Goal: Information Seeking & Learning: Check status

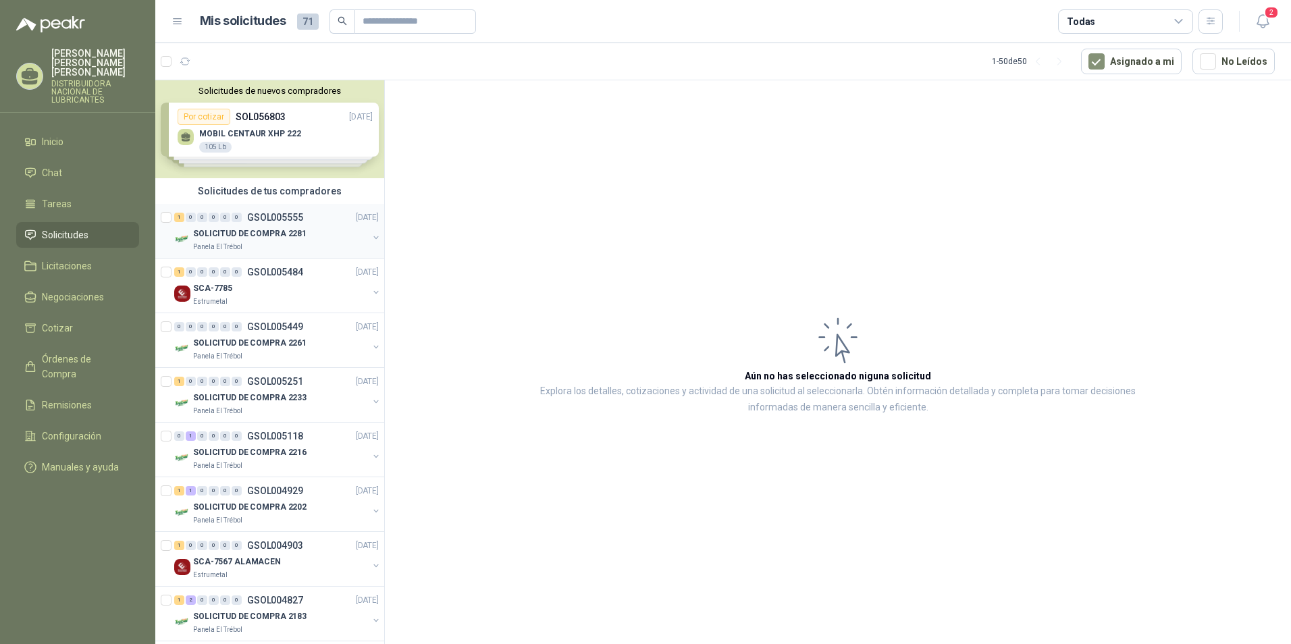
click at [326, 233] on div "SOLICITUD DE COMPRA 2281" at bounding box center [280, 234] width 175 height 16
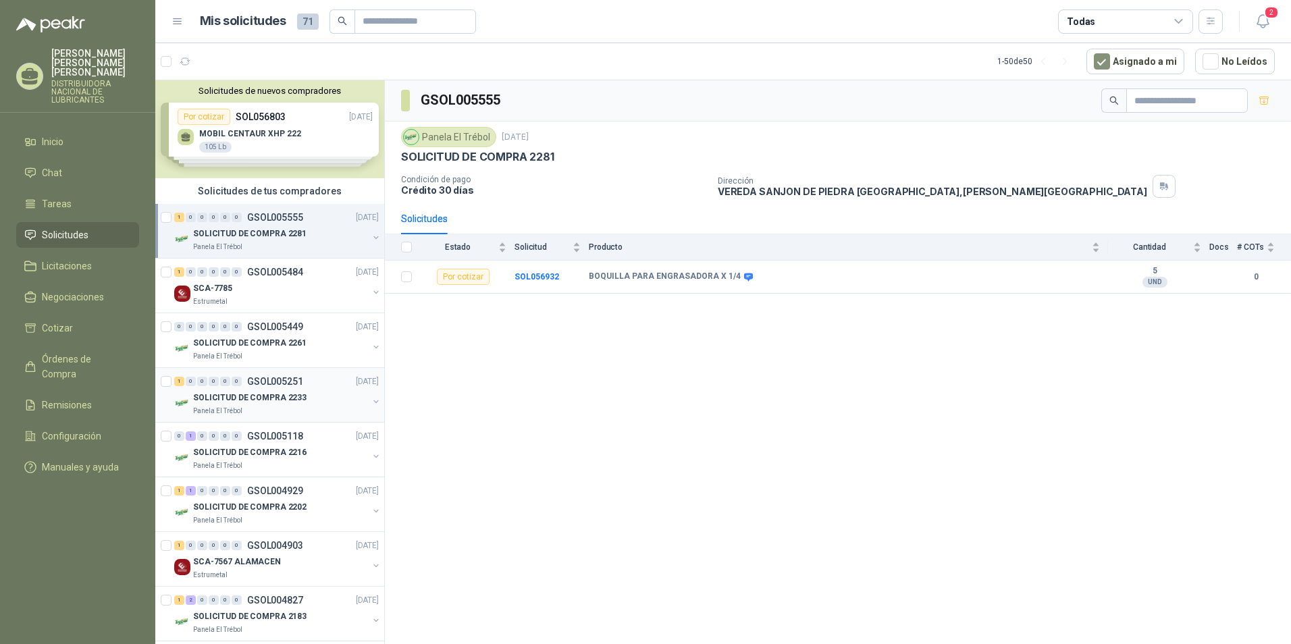
click at [261, 394] on p "SOLICITUD DE COMPRA 2233" at bounding box center [249, 398] width 113 height 13
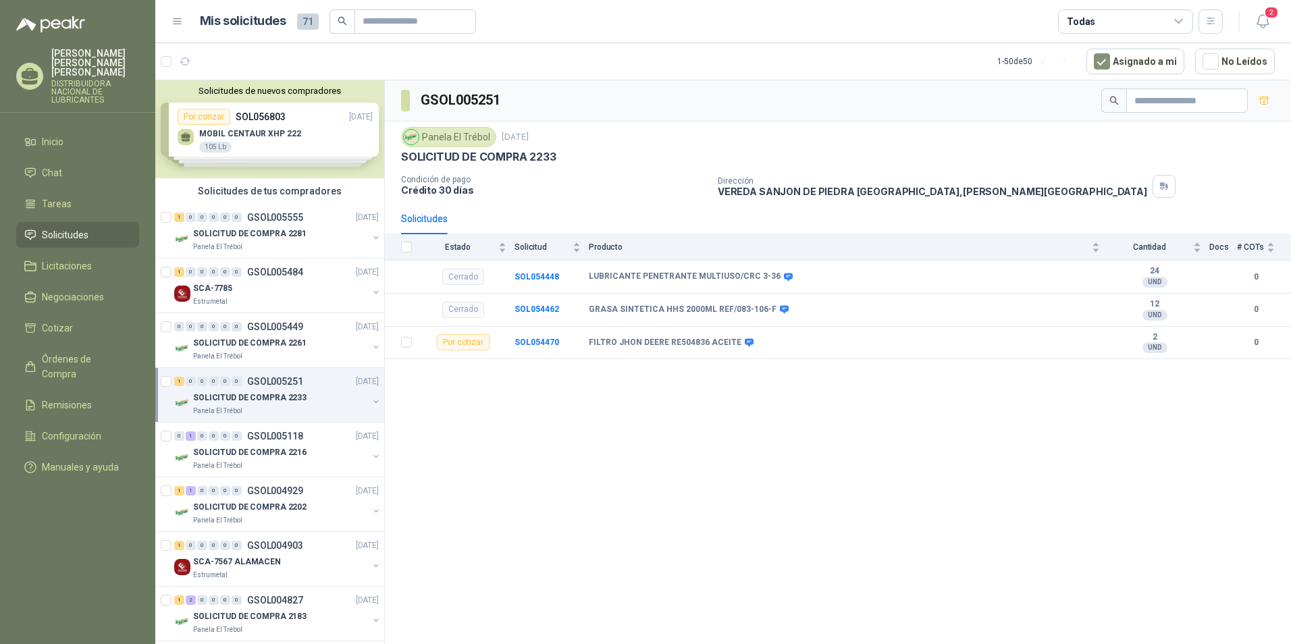
click at [290, 406] on div "Panela El Trébol" at bounding box center [280, 411] width 175 height 11
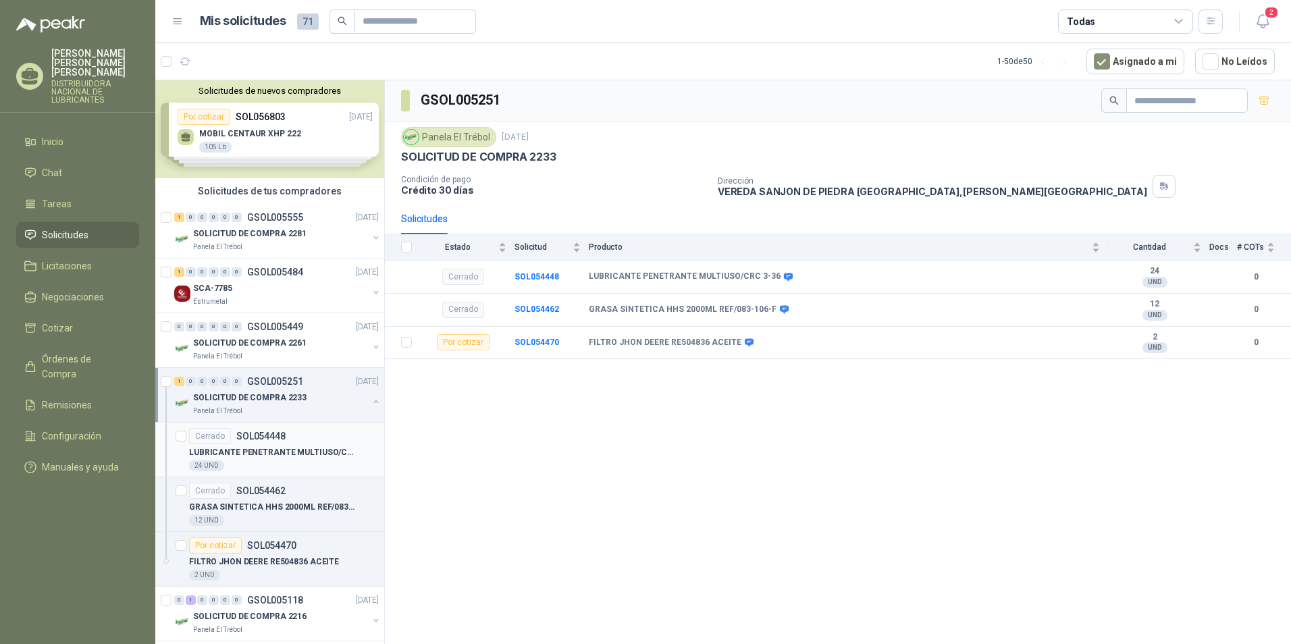
click at [246, 462] on div "24 UND" at bounding box center [284, 466] width 190 height 11
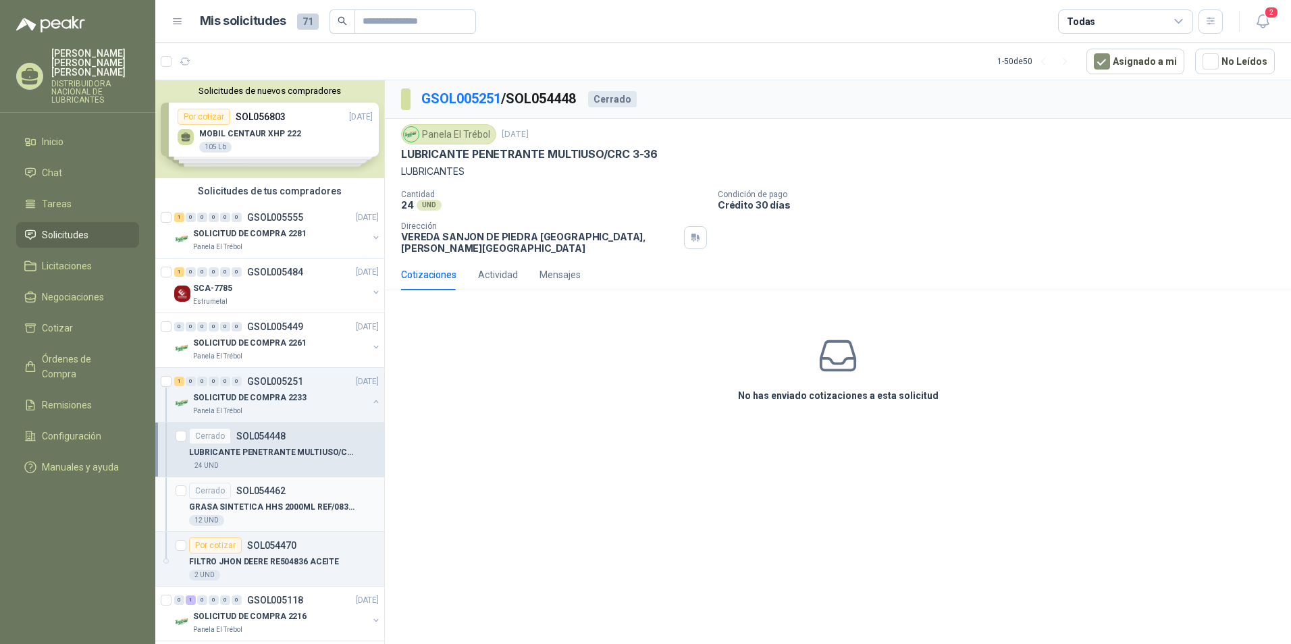
click at [249, 502] on p "GRASA SINTETICA HHS 2000ML REF/083-106-F" at bounding box center [273, 507] width 168 height 13
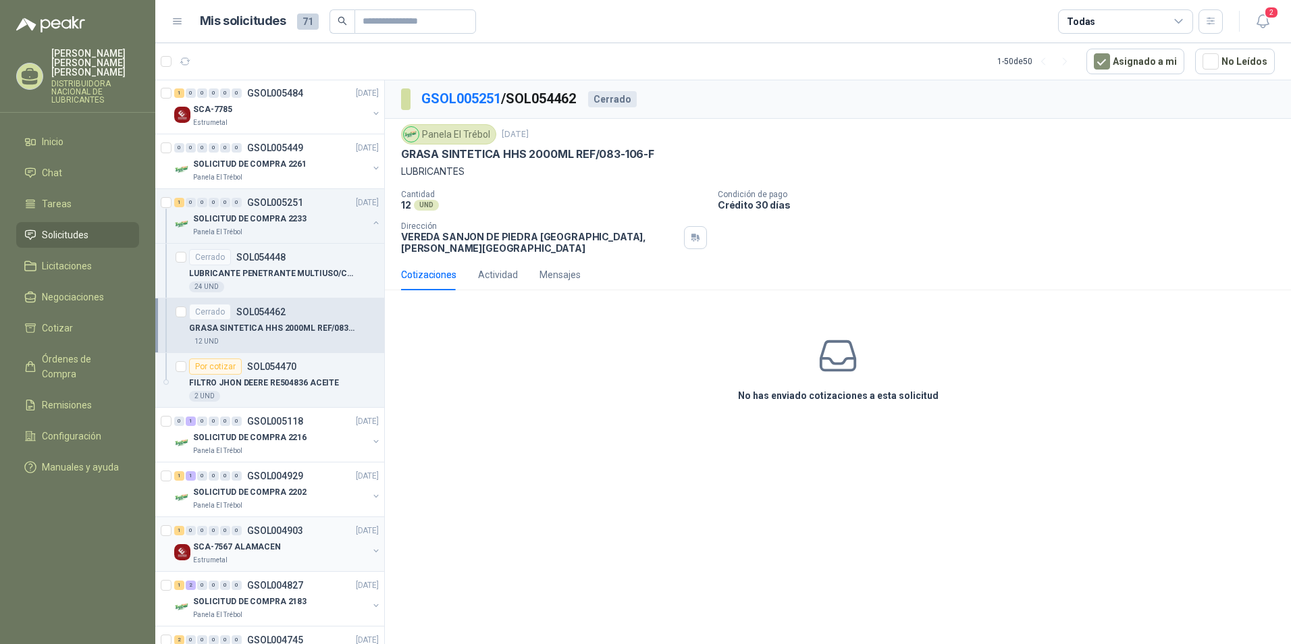
scroll to position [203, 0]
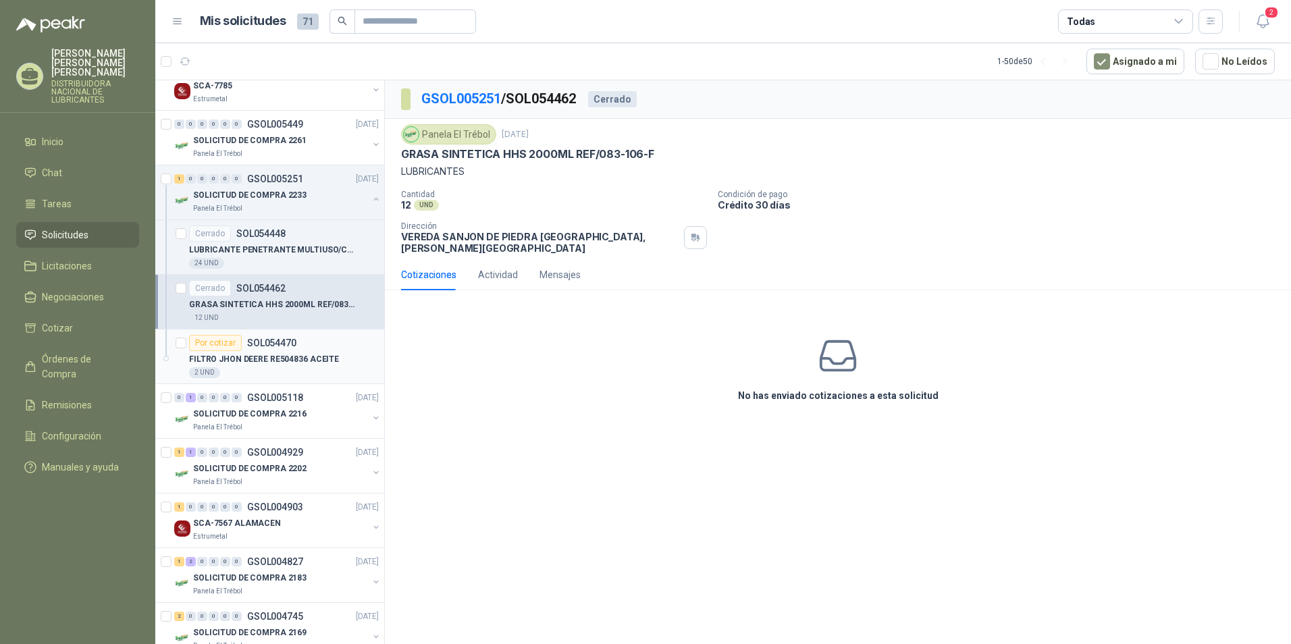
click at [300, 357] on p "FILTRO JHON DEERE RE504836 ACEITE" at bounding box center [264, 359] width 150 height 13
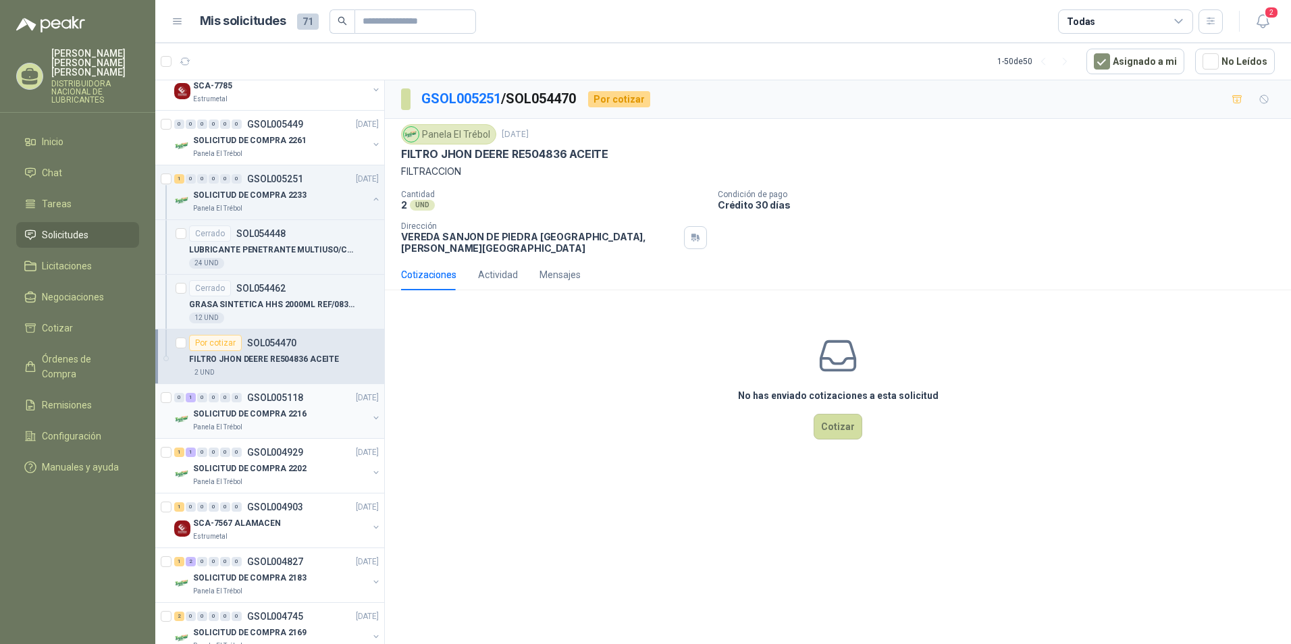
click at [251, 421] on div "SOLICITUD DE COMPRA 2216" at bounding box center [280, 414] width 175 height 16
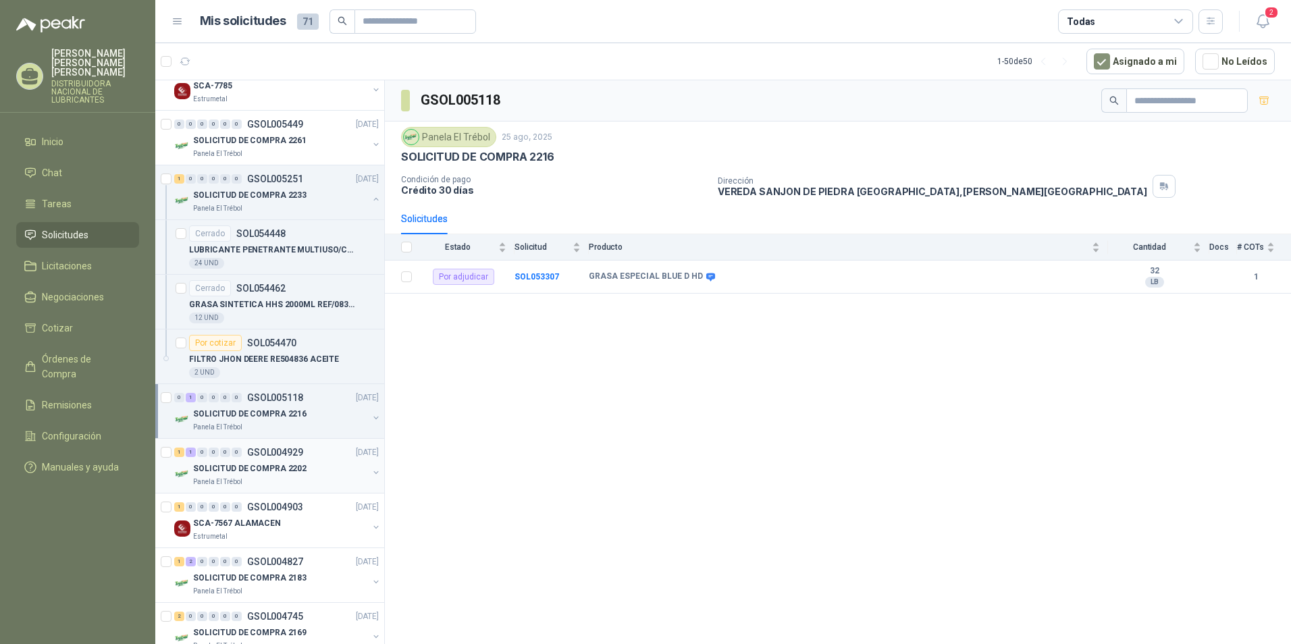
click at [266, 473] on p "SOLICITUD DE COMPRA 2202" at bounding box center [249, 469] width 113 height 13
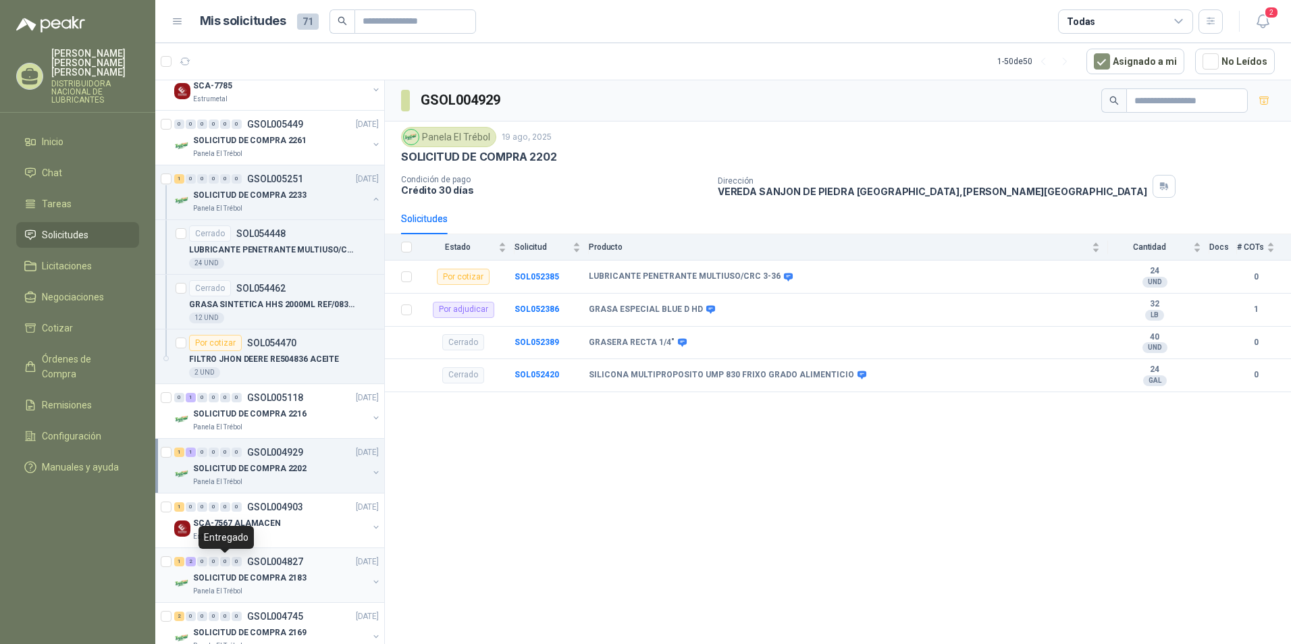
click at [227, 561] on div "0" at bounding box center [225, 561] width 10 height 9
click at [284, 477] on div "Panela El Trébol" at bounding box center [280, 482] width 175 height 11
click at [269, 481] on div "Panela El Trébol" at bounding box center [280, 482] width 175 height 11
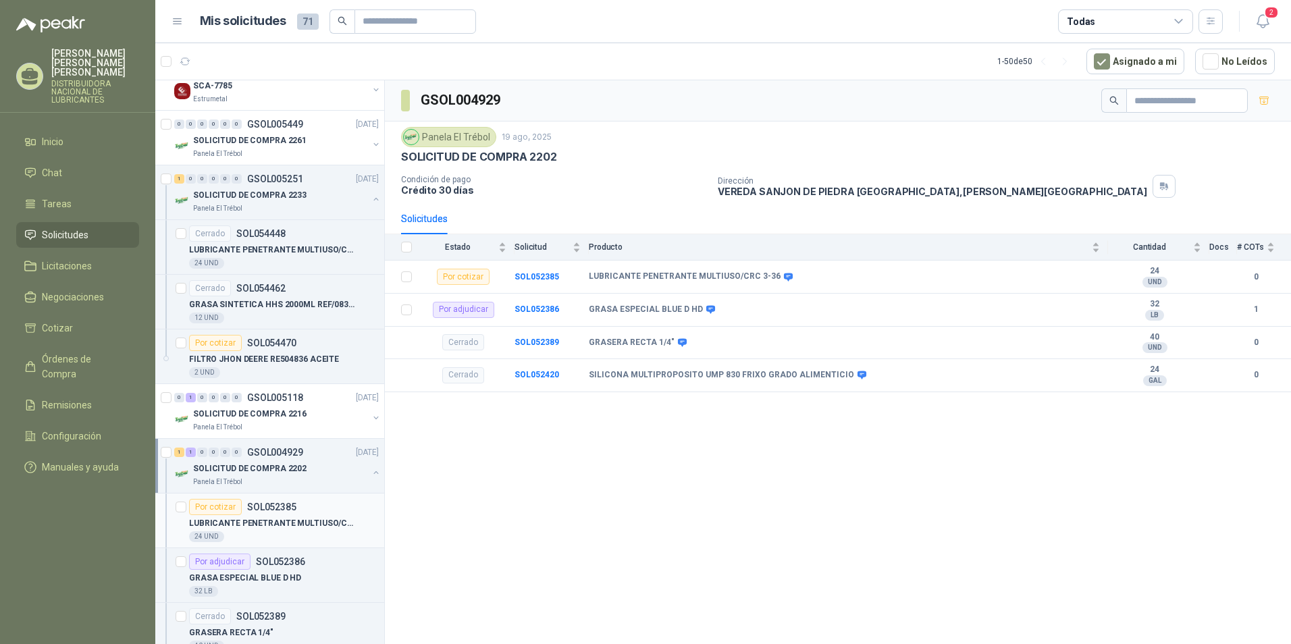
click at [261, 515] on div "Por cotizar SOL052385" at bounding box center [242, 507] width 107 height 16
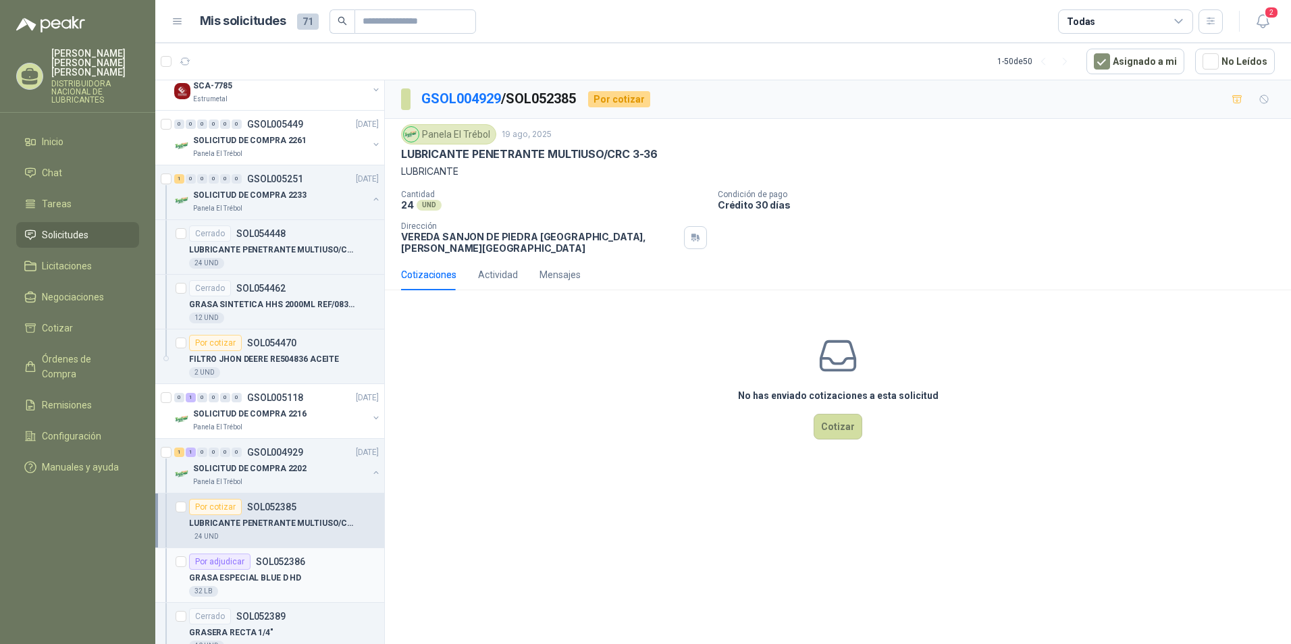
click at [230, 579] on p "GRASA ESPECIAL BLUE D HD" at bounding box center [245, 578] width 112 height 13
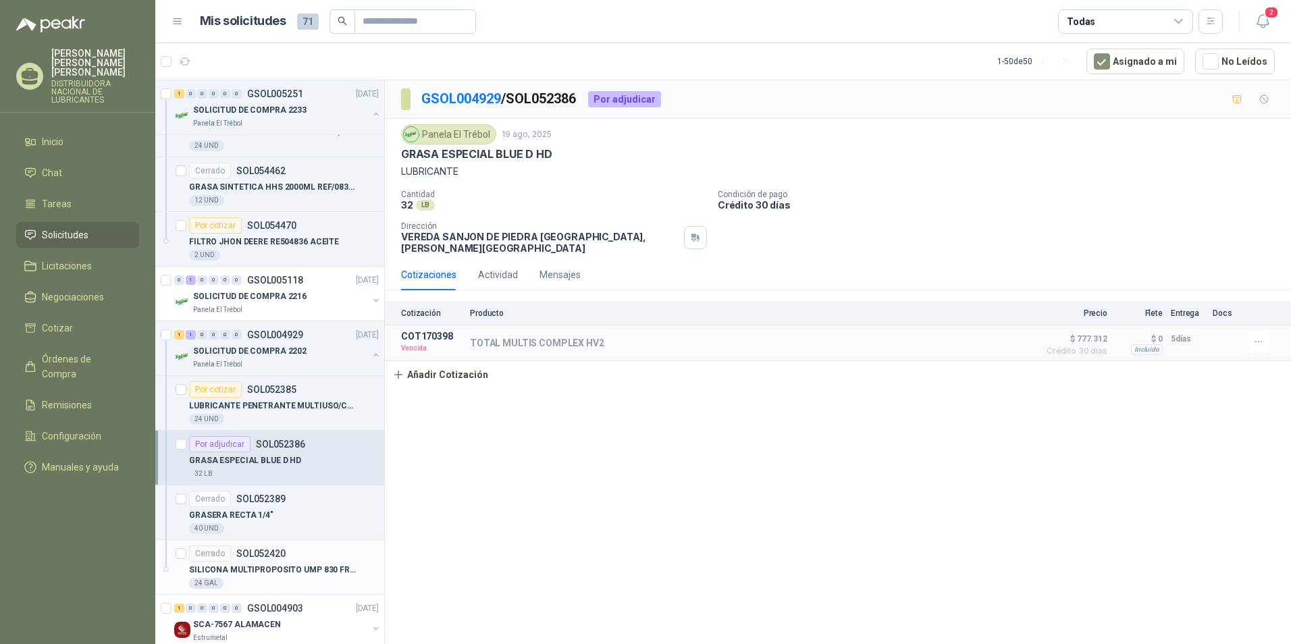
scroll to position [338, 0]
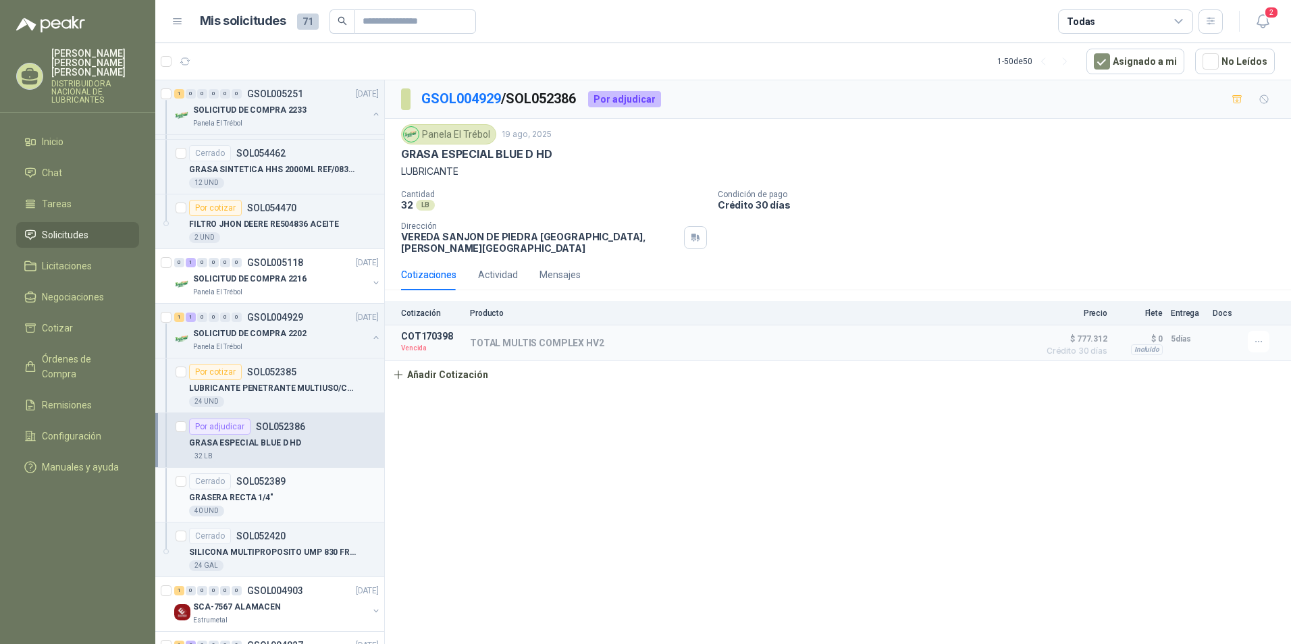
click at [261, 504] on p "GRASERA RECTA 1/4"" at bounding box center [231, 498] width 84 height 13
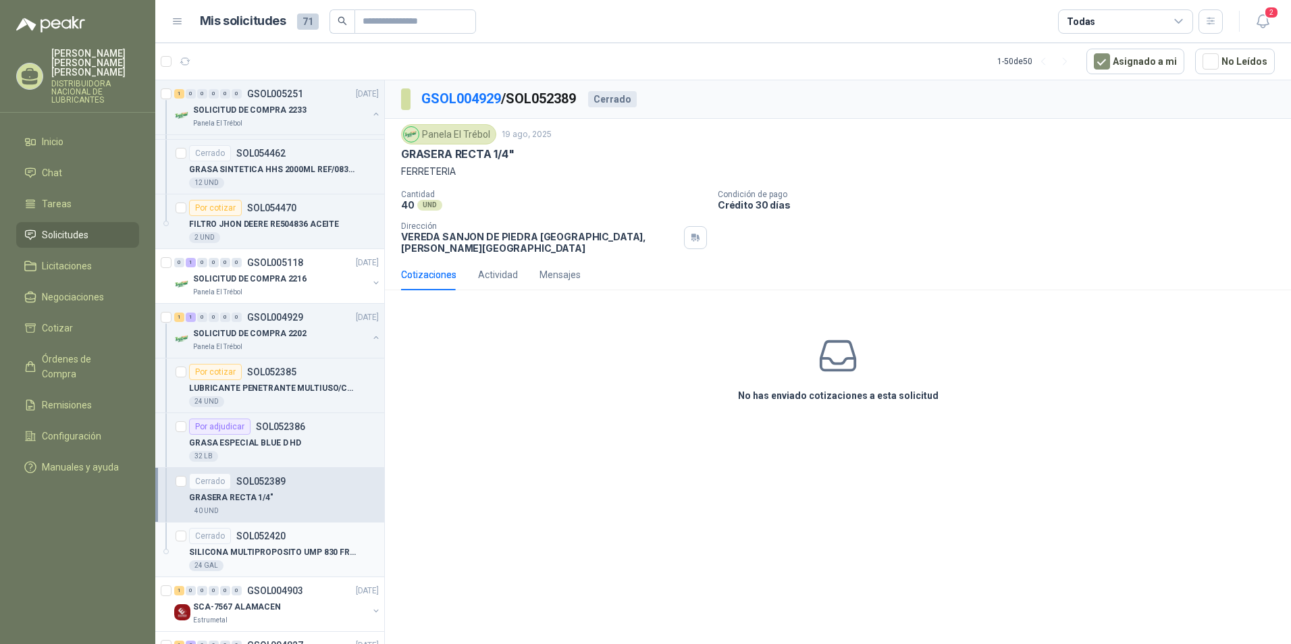
click at [286, 554] on p "SILICONA MULTIPROPOSITO UMP 830 FRIXO GRADO ALIMENTICIO" at bounding box center [273, 552] width 168 height 13
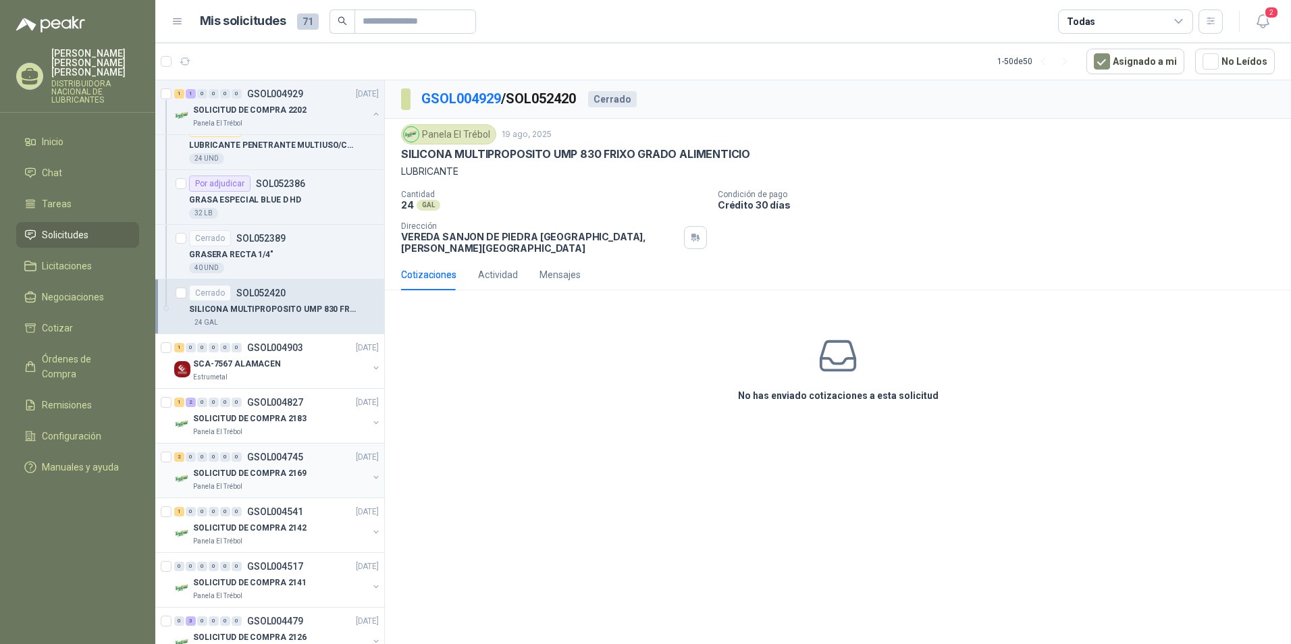
scroll to position [608, 0]
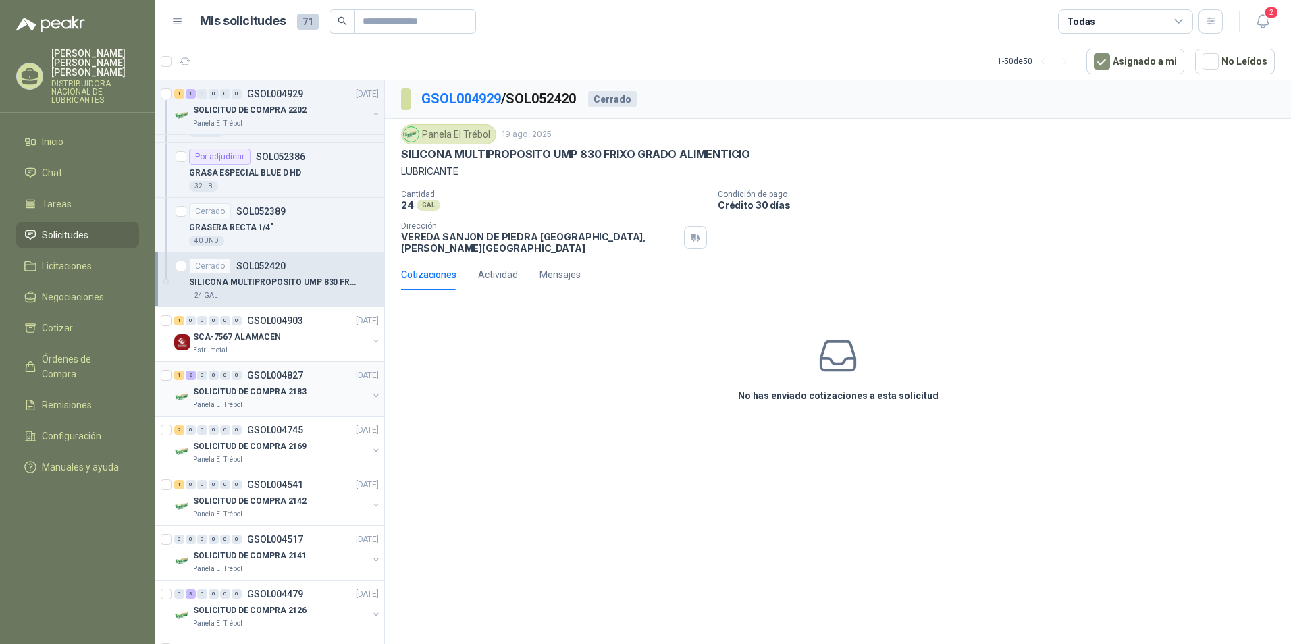
click at [291, 391] on p "SOLICITUD DE COMPRA 2183" at bounding box center [249, 392] width 113 height 13
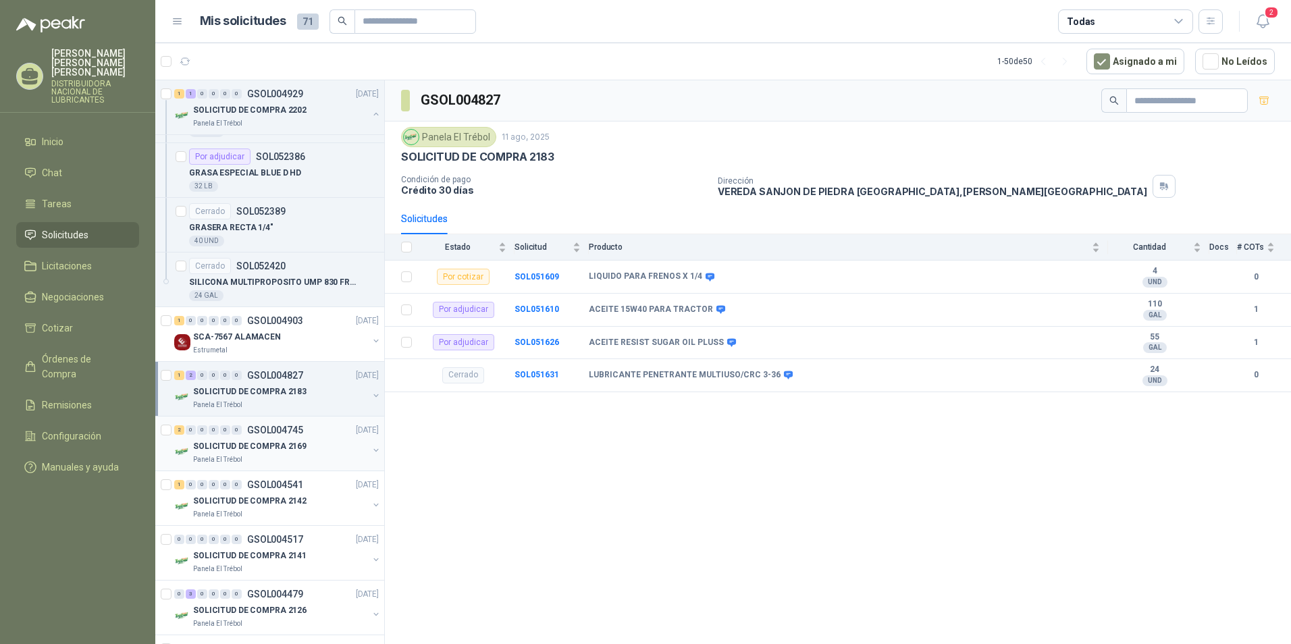
click at [309, 448] on div "SOLICITUD DE COMPRA 2169" at bounding box center [280, 446] width 175 height 16
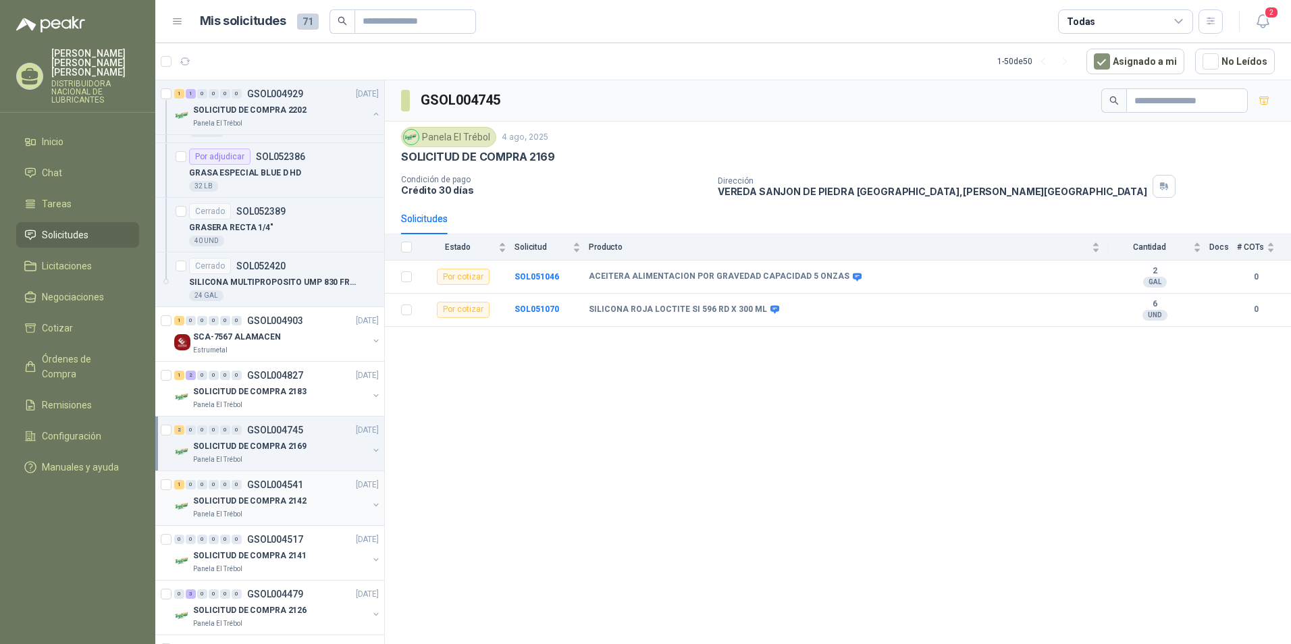
click at [334, 500] on div "SOLICITUD DE COMPRA 2142" at bounding box center [280, 501] width 175 height 16
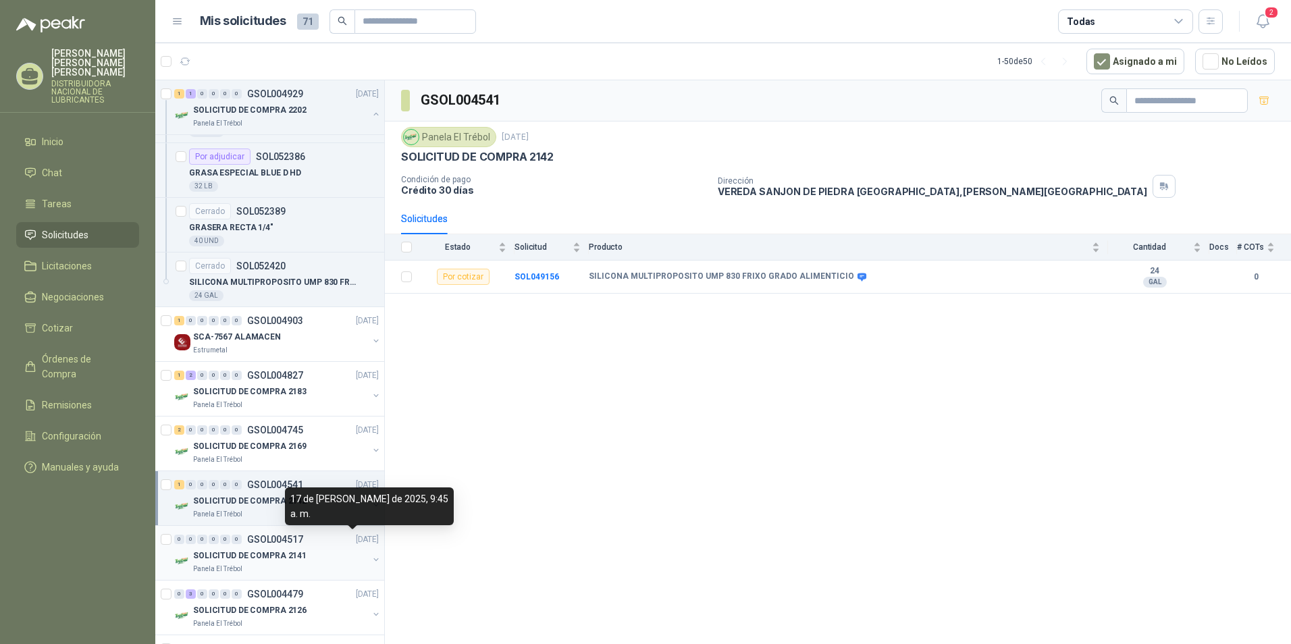
click at [356, 540] on p "[DATE]" at bounding box center [367, 539] width 23 height 13
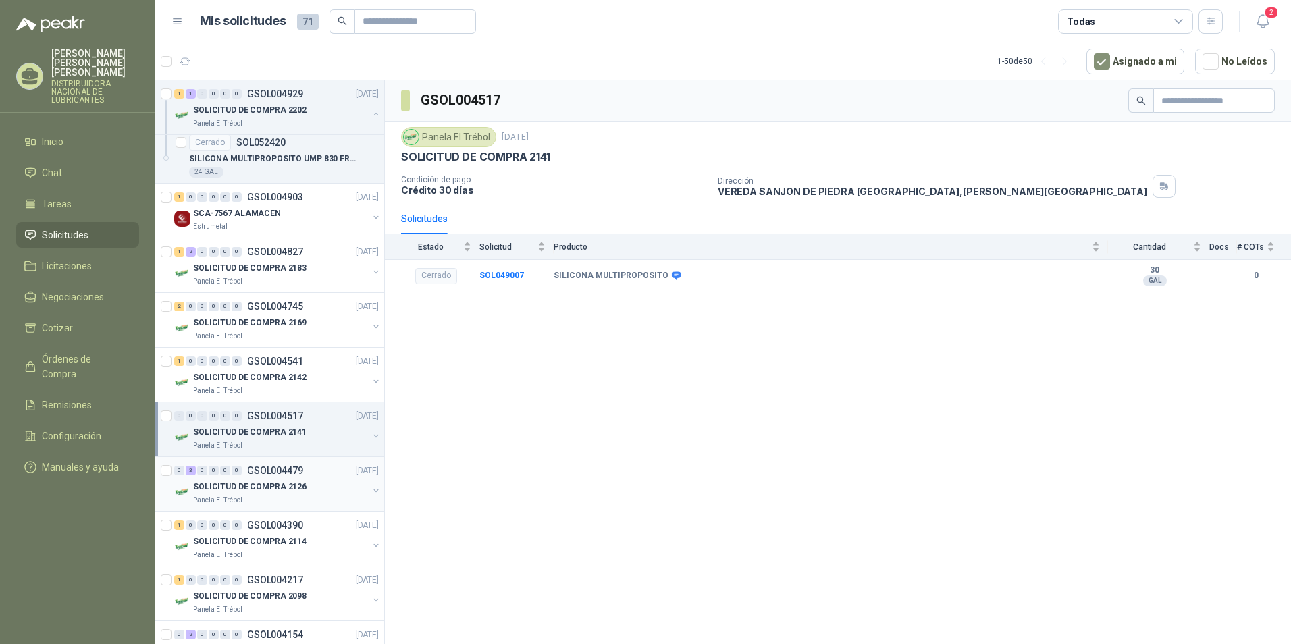
scroll to position [810, 0]
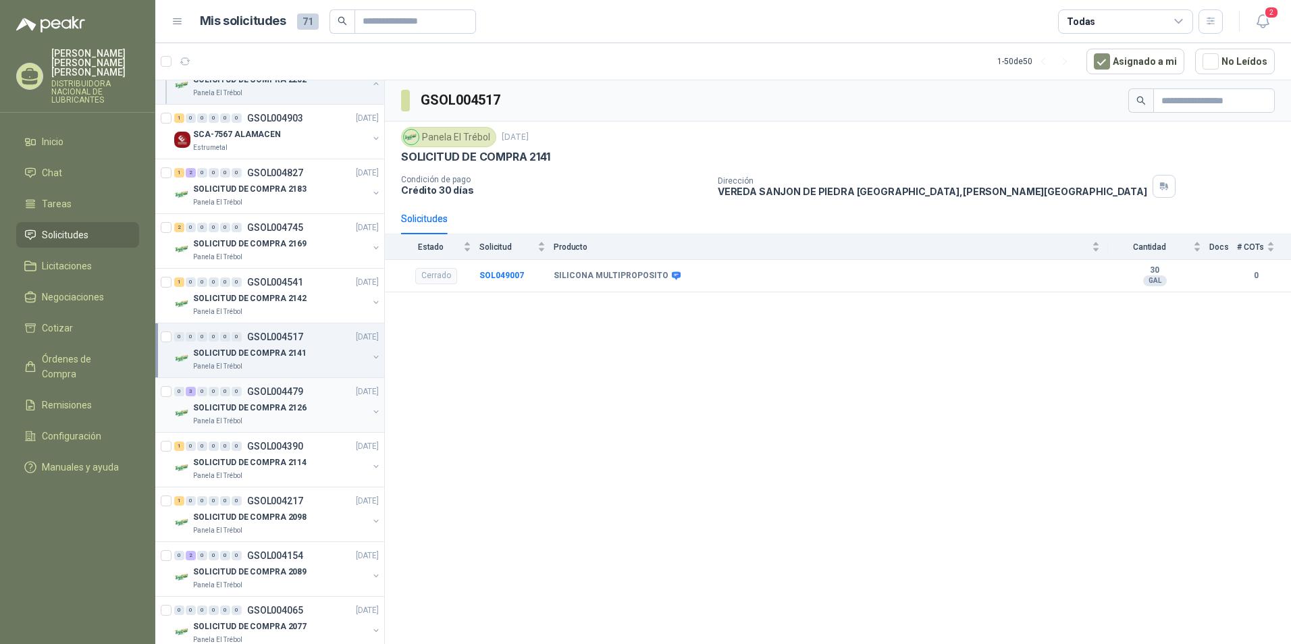
click at [296, 409] on p "SOLICITUD DE COMPRA 2126" at bounding box center [249, 408] width 113 height 13
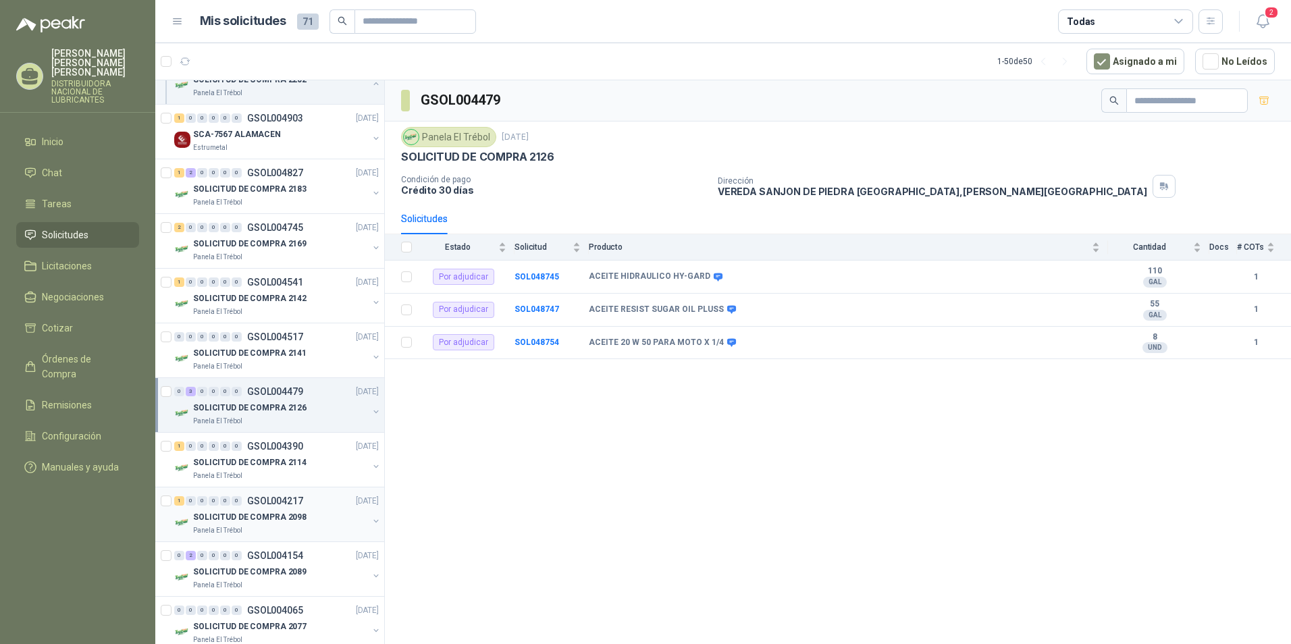
click at [276, 520] on p "SOLICITUD DE COMPRA 2098" at bounding box center [249, 517] width 113 height 13
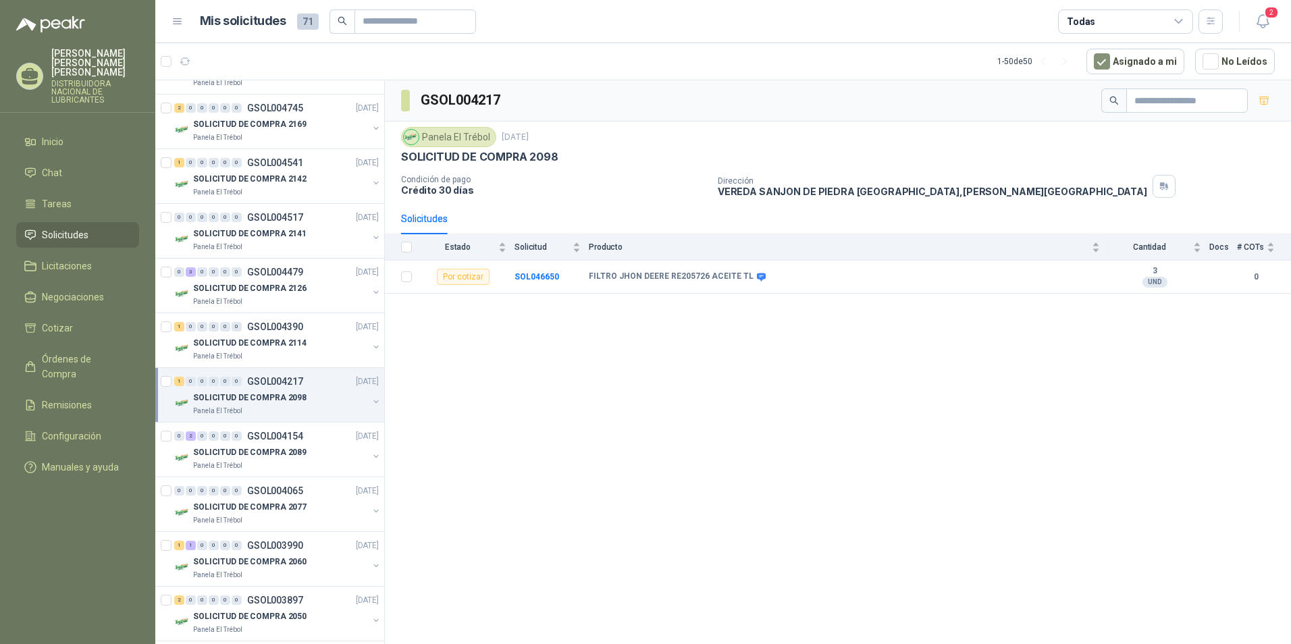
scroll to position [945, 0]
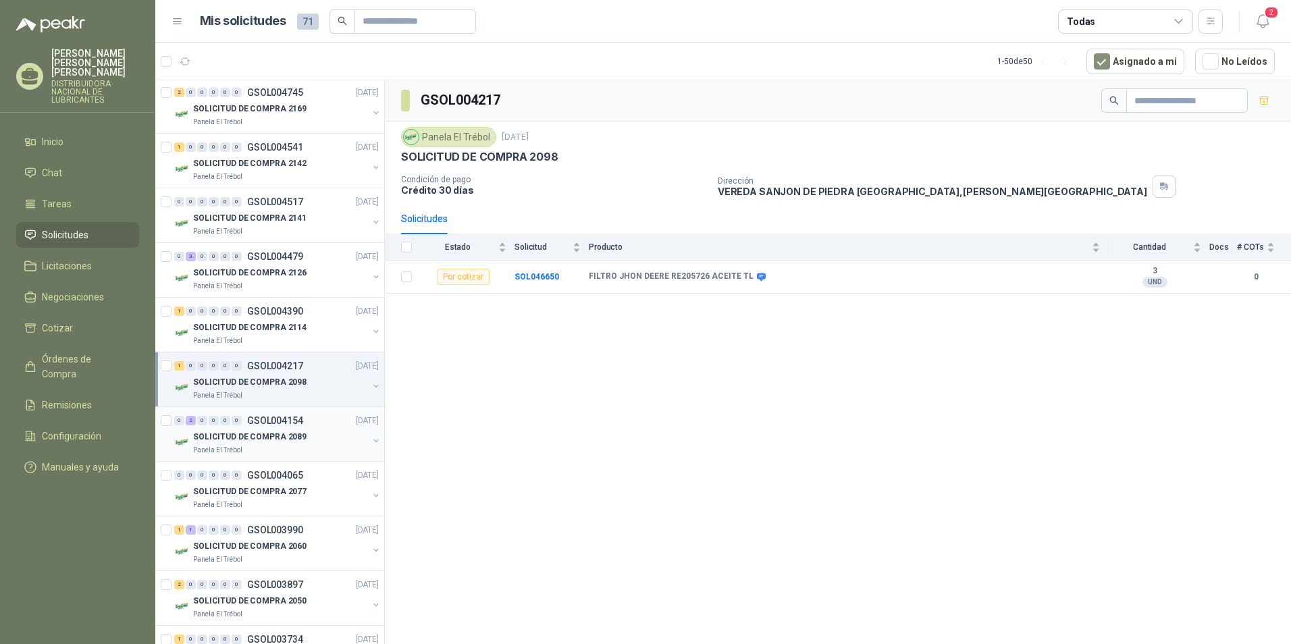
click at [330, 438] on div "SOLICITUD DE COMPRA 2089" at bounding box center [280, 437] width 175 height 16
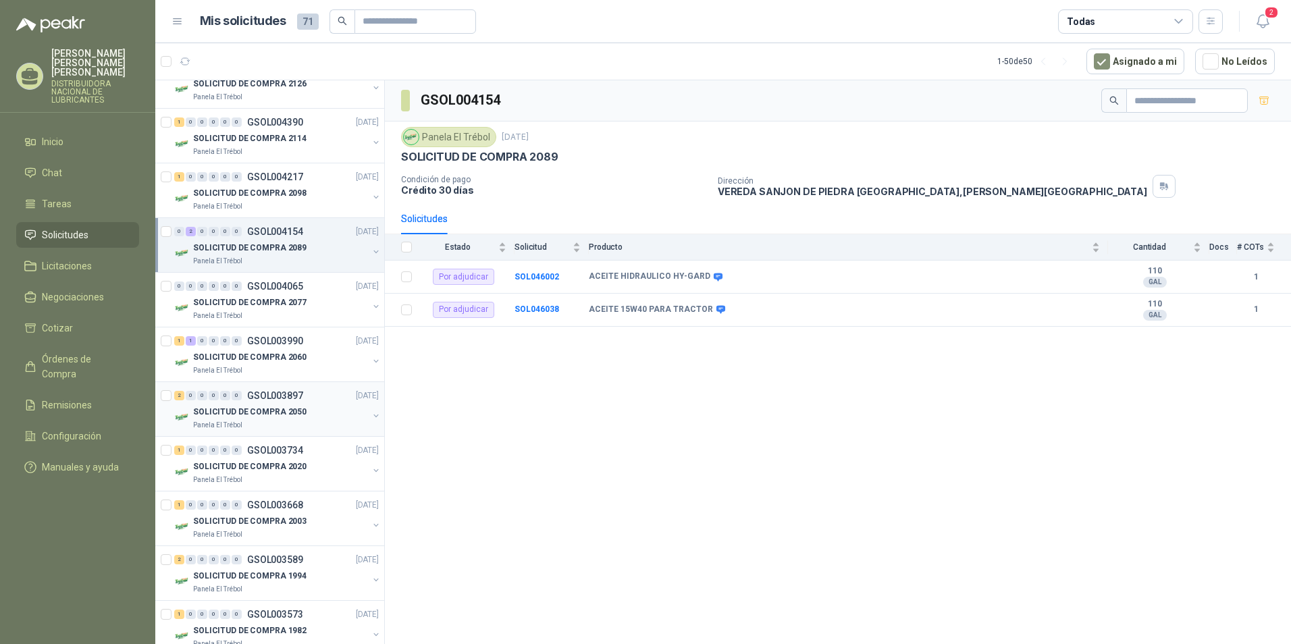
scroll to position [1148, 0]
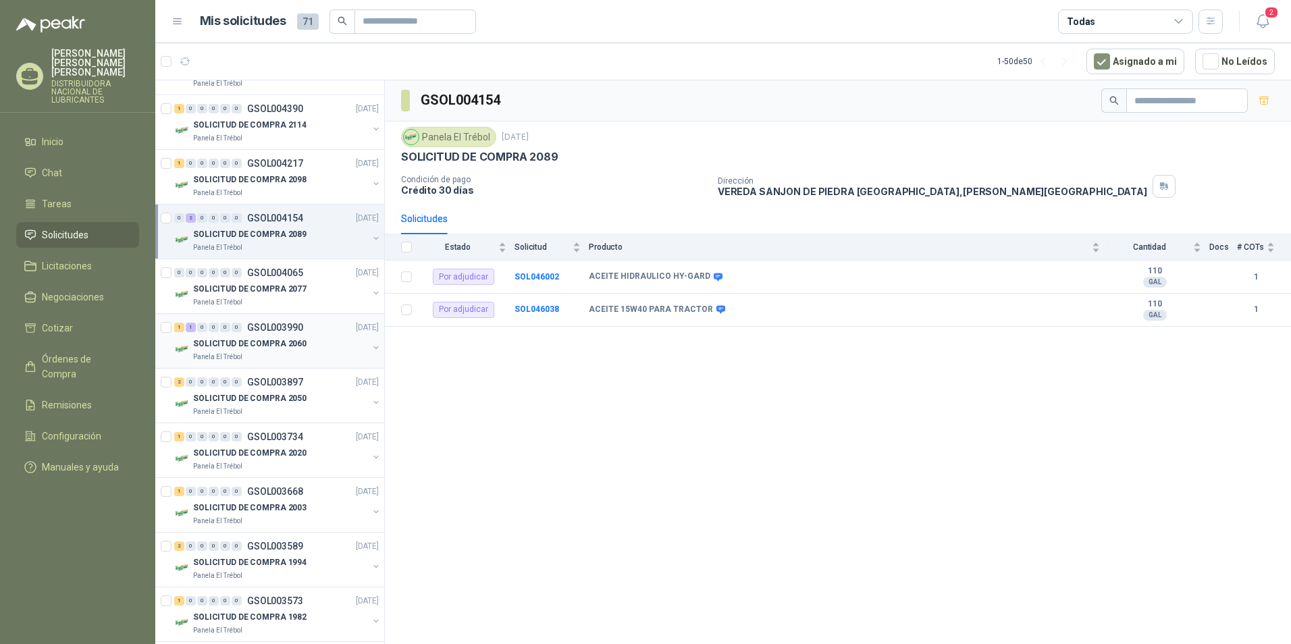
click at [276, 340] on p "SOLICITUD DE COMPRA 2060" at bounding box center [249, 344] width 113 height 13
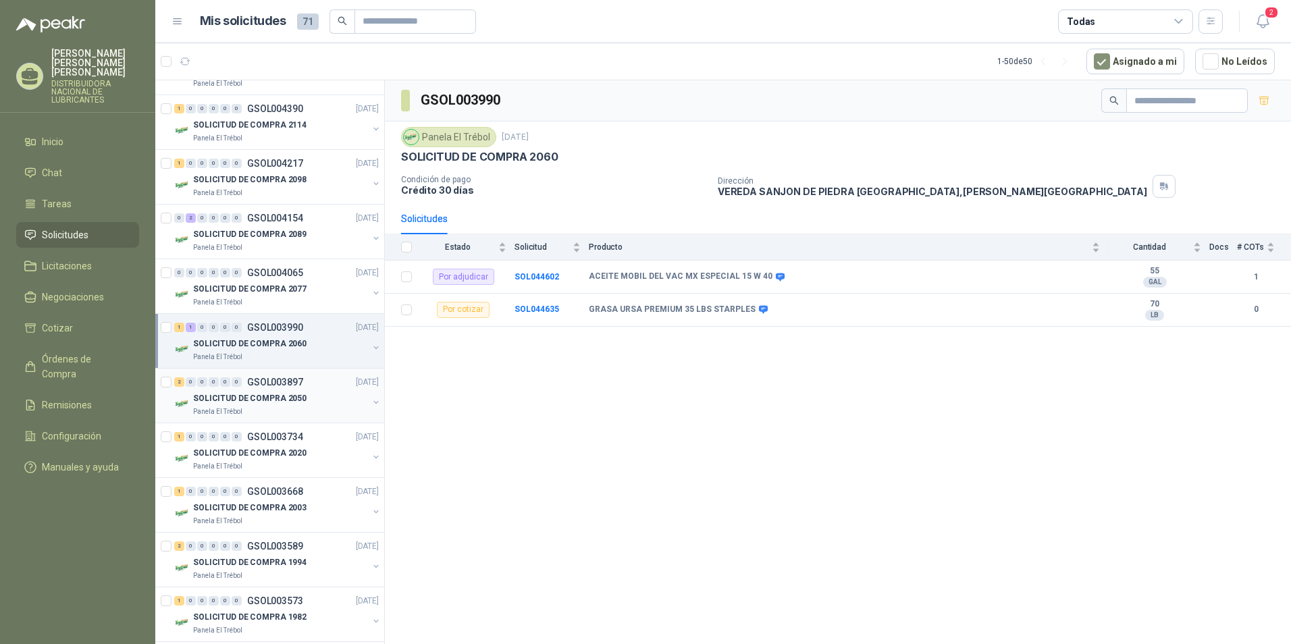
click at [281, 401] on p "SOLICITUD DE COMPRA 2050" at bounding box center [249, 398] width 113 height 13
